Goal: Check status: Check status

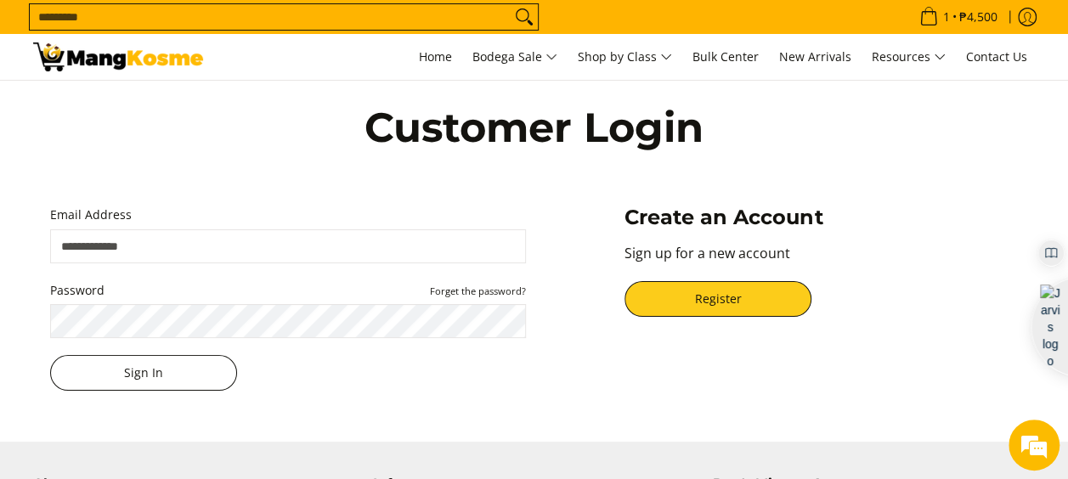
type input "**********"
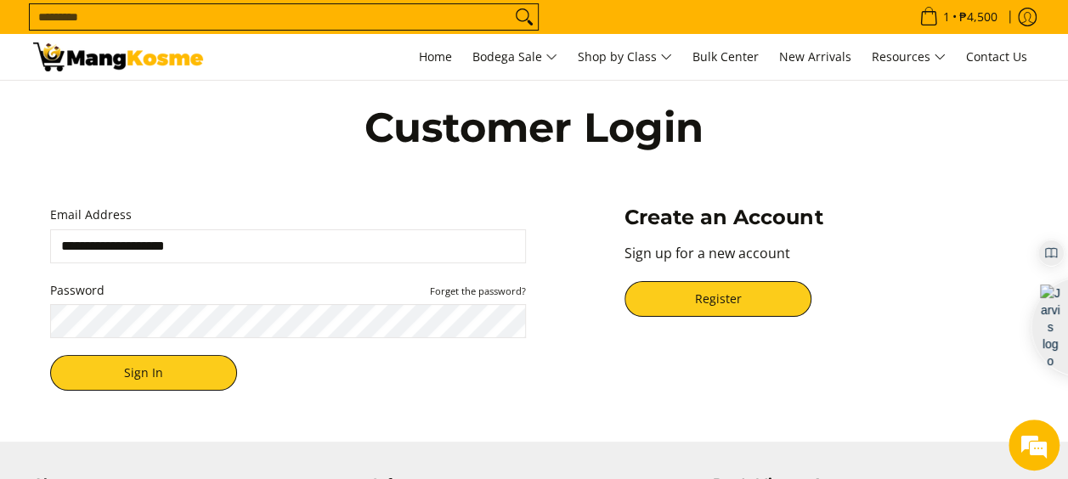
click at [287, 169] on div "Customer Login" at bounding box center [535, 141] width 1020 height 120
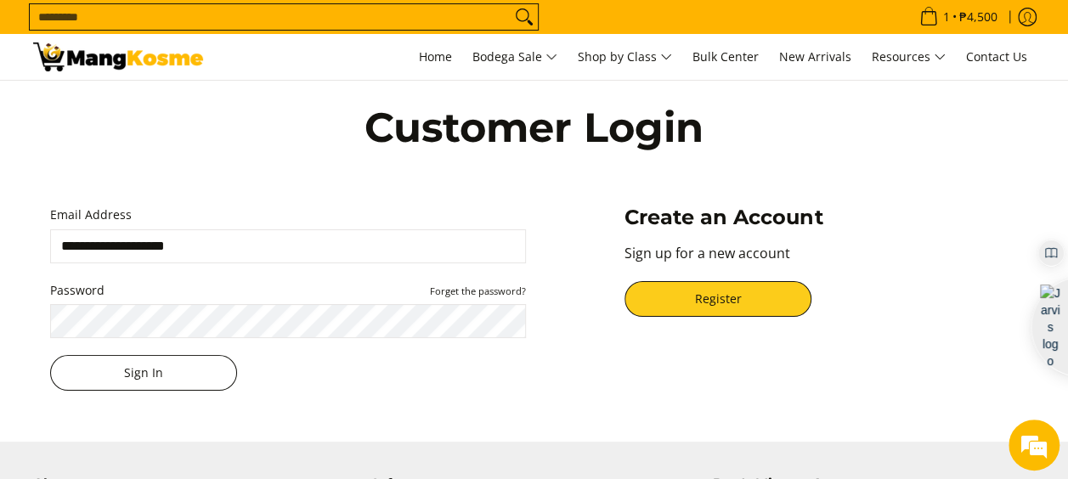
click at [162, 371] on button "Sign In" at bounding box center [143, 373] width 187 height 36
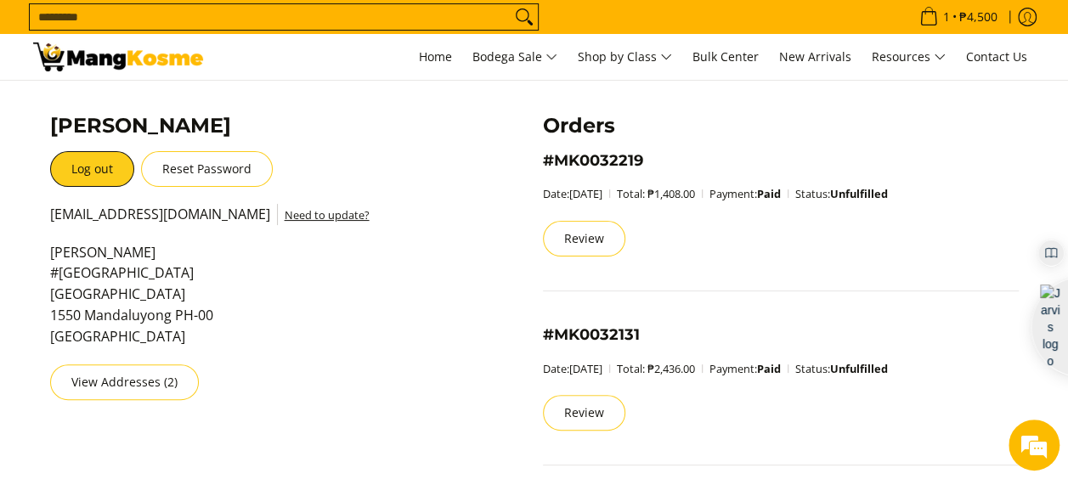
scroll to position [85, 0]
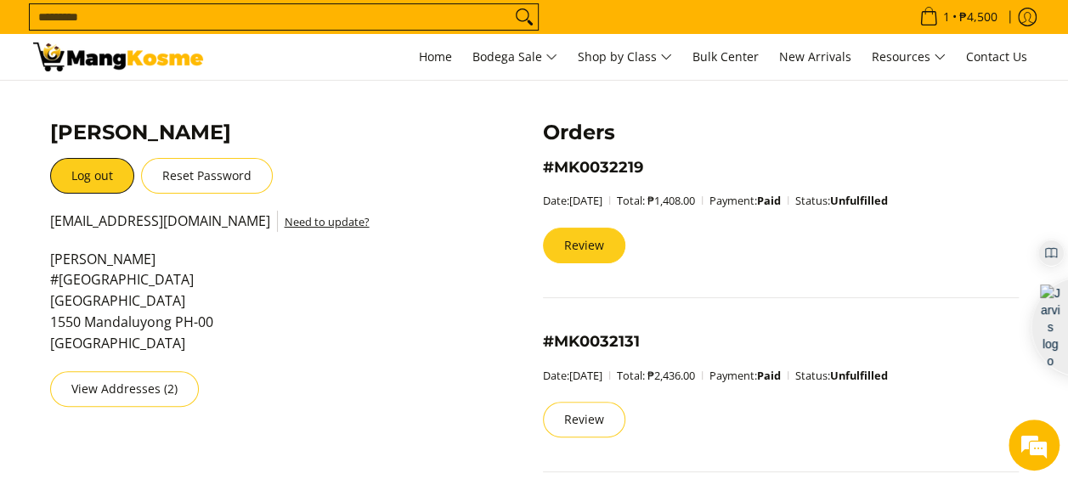
click at [595, 246] on link "Review" at bounding box center [584, 246] width 82 height 36
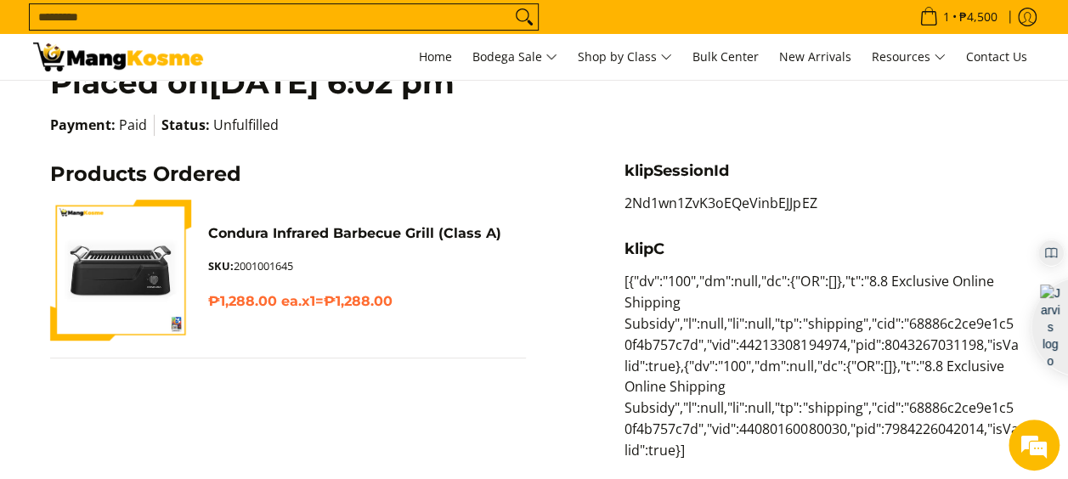
scroll to position [255, 0]
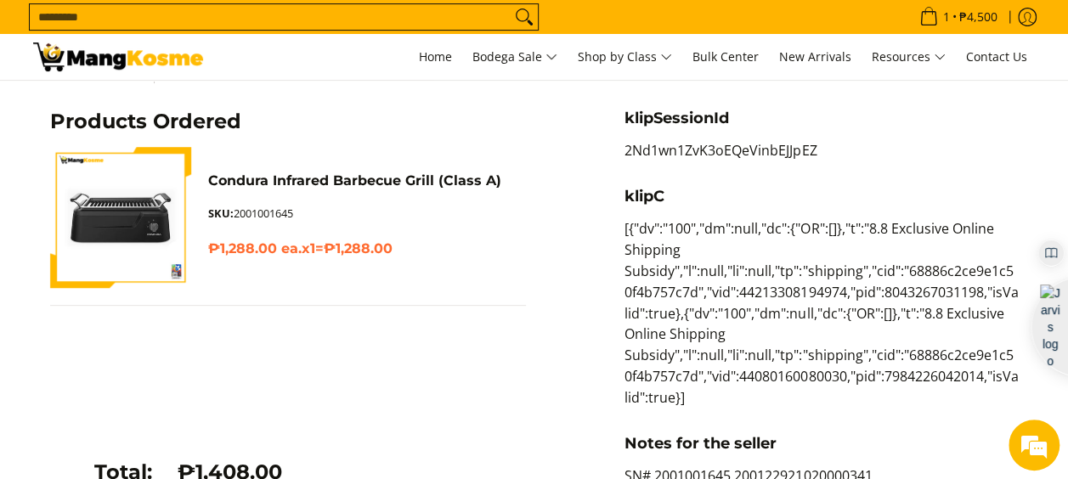
click at [777, 377] on p "[{"dv":"100","dm":null,"dc":{"OR":[]},"t":"8.8 Exclusive Online Shipping Subsid…" at bounding box center [821, 321] width 393 height 207
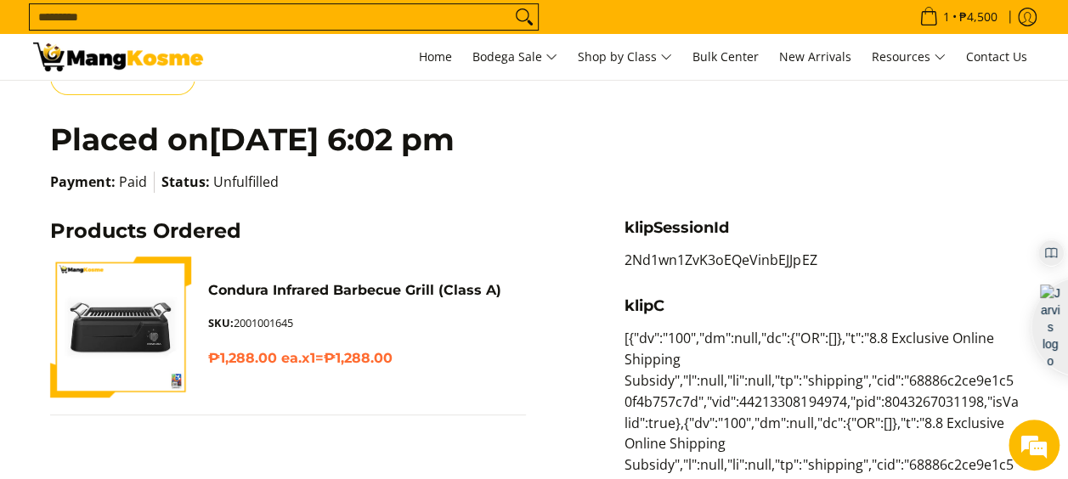
scroll to position [85, 0]
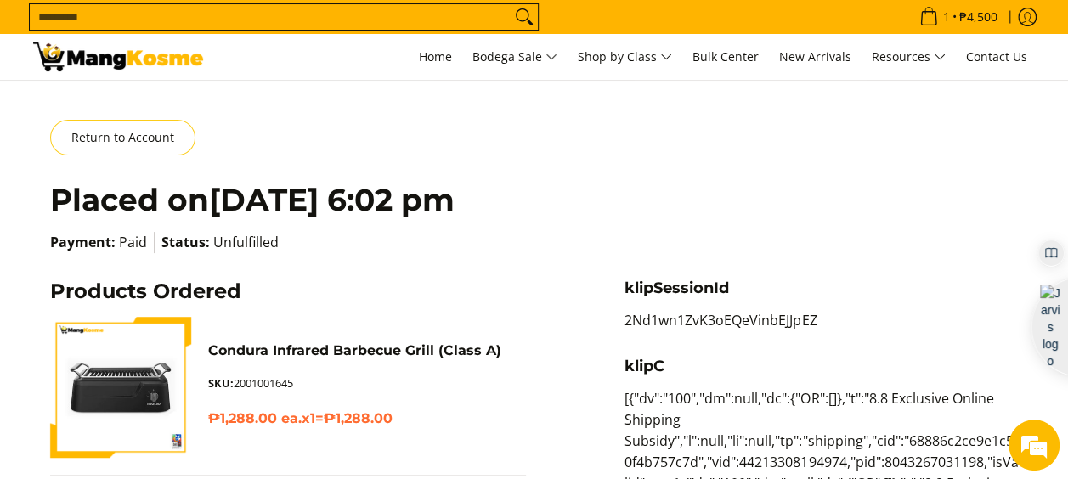
click at [812, 205] on h2 "Placed on [DATE] 6:02 pm" at bounding box center [534, 200] width 969 height 38
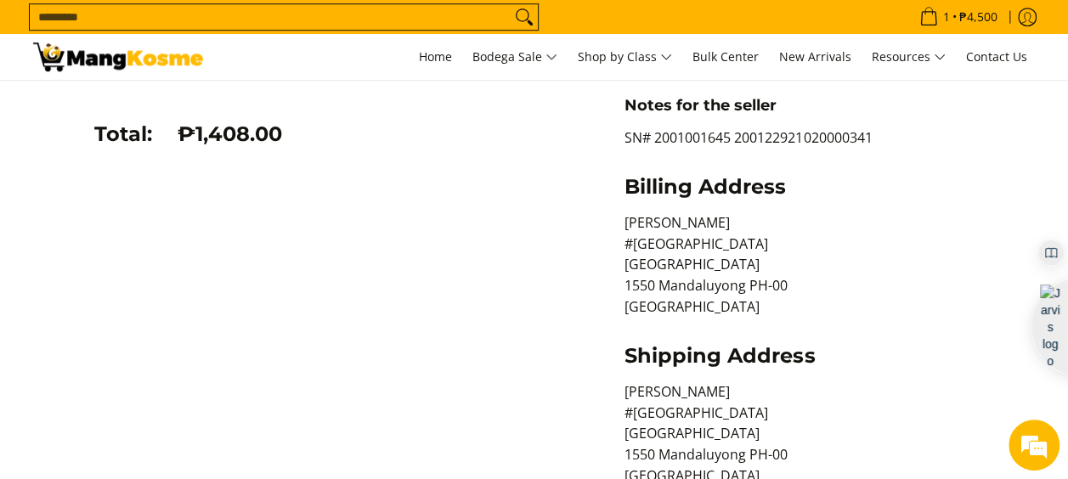
scroll to position [595, 0]
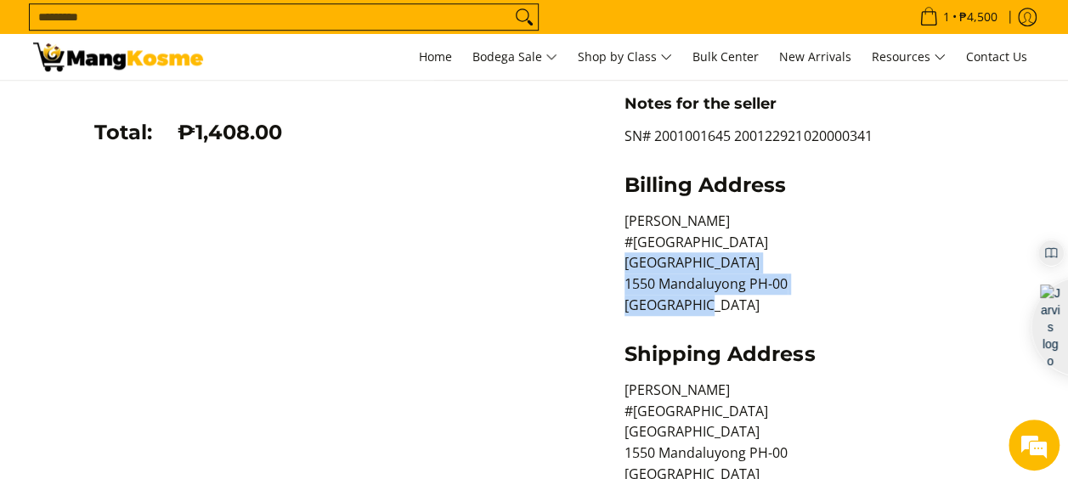
drag, startPoint x: 714, startPoint y: 309, endPoint x: 546, endPoint y: 257, distance: 176.1
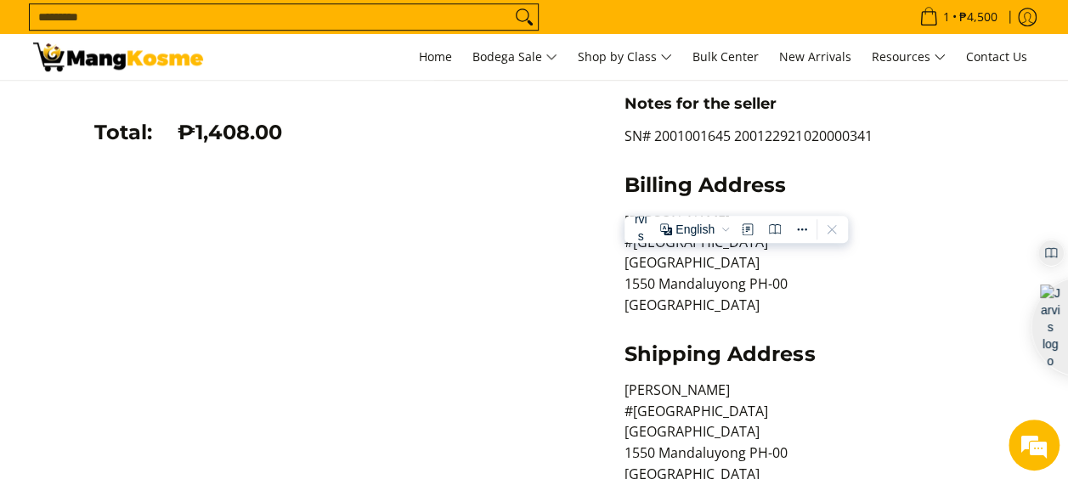
drag, startPoint x: 546, startPoint y: 257, endPoint x: 478, endPoint y: 335, distance: 103.6
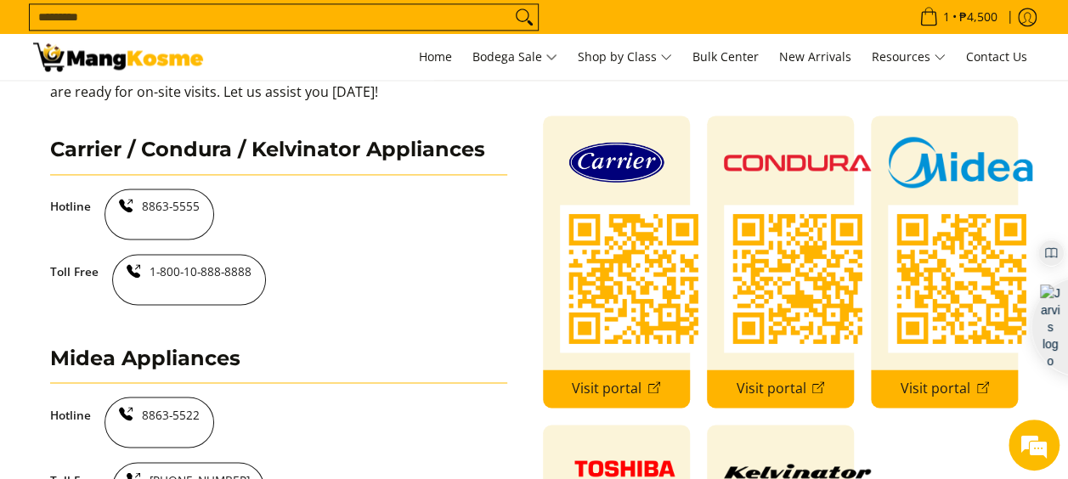
scroll to position [1020, 0]
